Goal: Task Accomplishment & Management: Use online tool/utility

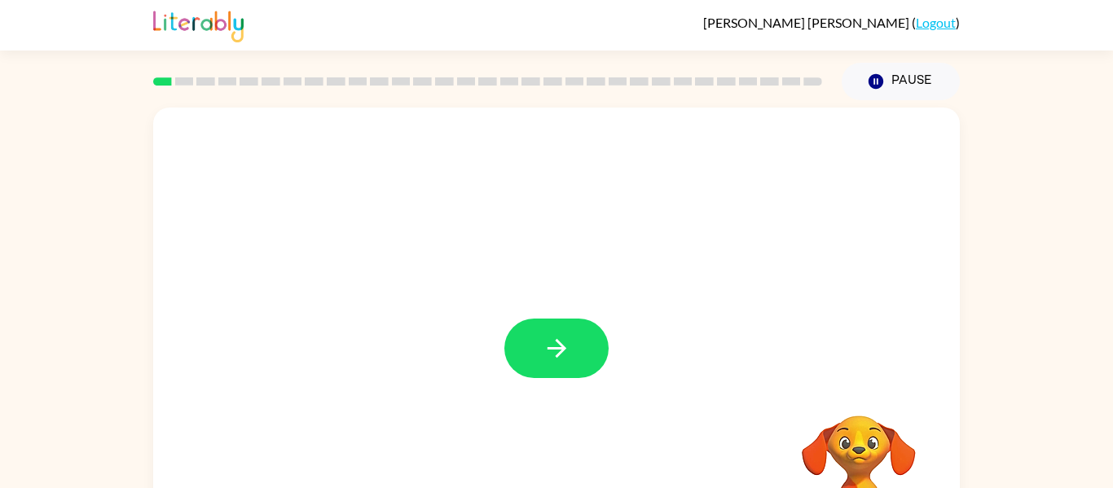
click at [287, 58] on div at bounding box center [487, 81] width 688 height 57
click at [284, 58] on div at bounding box center [487, 81] width 688 height 57
click at [528, 323] on button "button" at bounding box center [556, 348] width 104 height 59
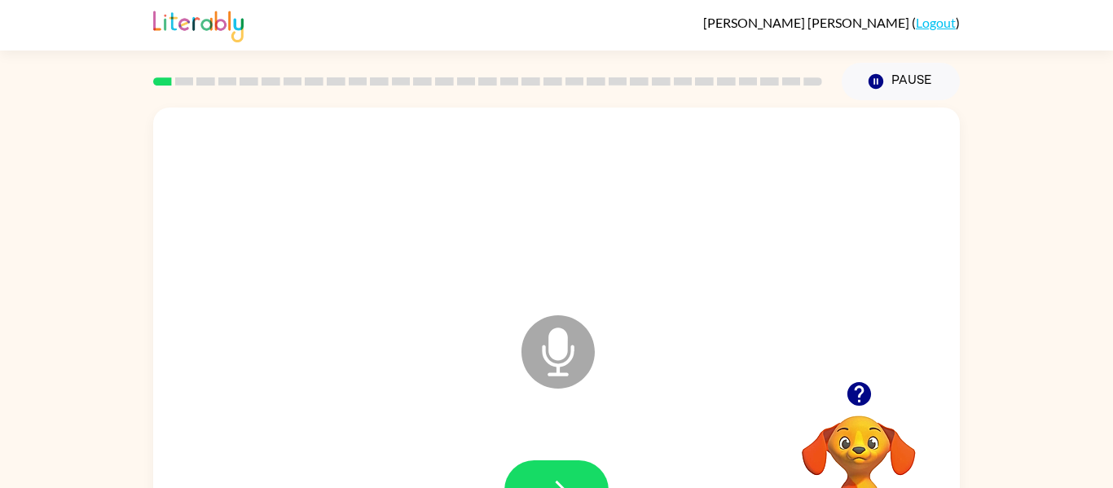
click at [557, 367] on icon "Microphone The Microphone is here when it is your turn to talk" at bounding box center [639, 372] width 244 height 122
click at [546, 464] on button "button" at bounding box center [556, 489] width 104 height 59
click at [546, 466] on button "button" at bounding box center [556, 489] width 104 height 59
click at [546, 467] on button "button" at bounding box center [556, 489] width 104 height 59
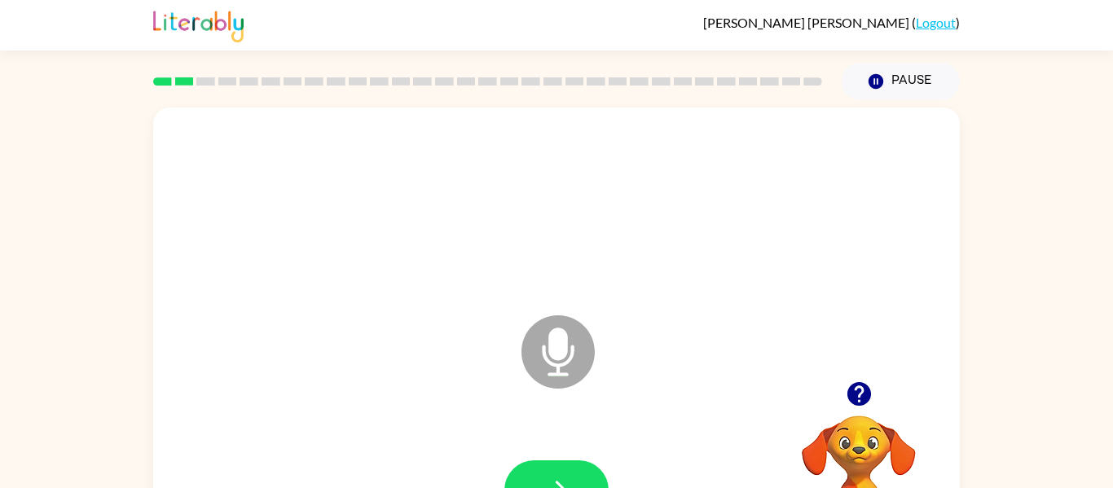
click at [546, 467] on button "button" at bounding box center [556, 489] width 104 height 59
click at [545, 466] on button "button" at bounding box center [556, 489] width 104 height 59
